Goal: Check status: Check status

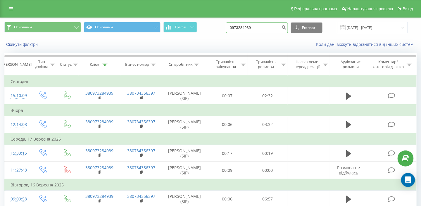
click at [271, 28] on input "0973284939" at bounding box center [257, 27] width 62 height 11
type input "0"
paste input "380972306775"
click at [242, 26] on input "380972306775" at bounding box center [257, 27] width 62 height 11
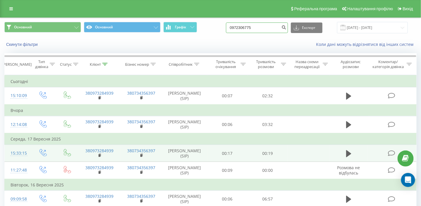
type input "0972306775"
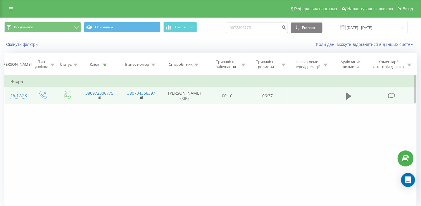
click at [350, 94] on icon at bounding box center [348, 96] width 5 height 7
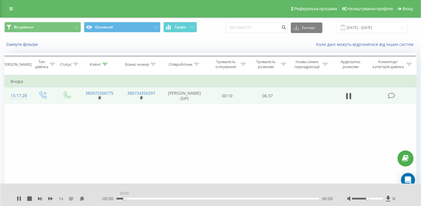
click at [123, 198] on div "00:00" at bounding box center [217, 199] width 203 height 2
click at [138, 198] on div "00:43" at bounding box center [217, 199] width 203 height 2
click at [145, 198] on div "00:44" at bounding box center [217, 199] width 203 height 2
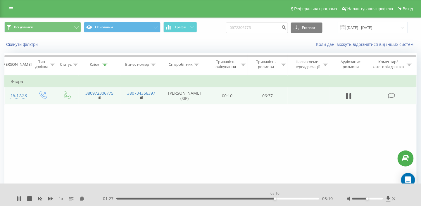
click at [275, 198] on div "05:10" at bounding box center [217, 199] width 203 height 2
click at [305, 199] on div "05:45" at bounding box center [217, 199] width 203 height 2
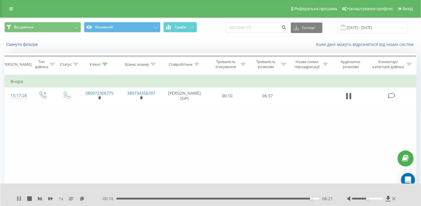
click at [18, 200] on icon at bounding box center [17, 198] width 1 height 5
